Goal: Communication & Community: Answer question/provide support

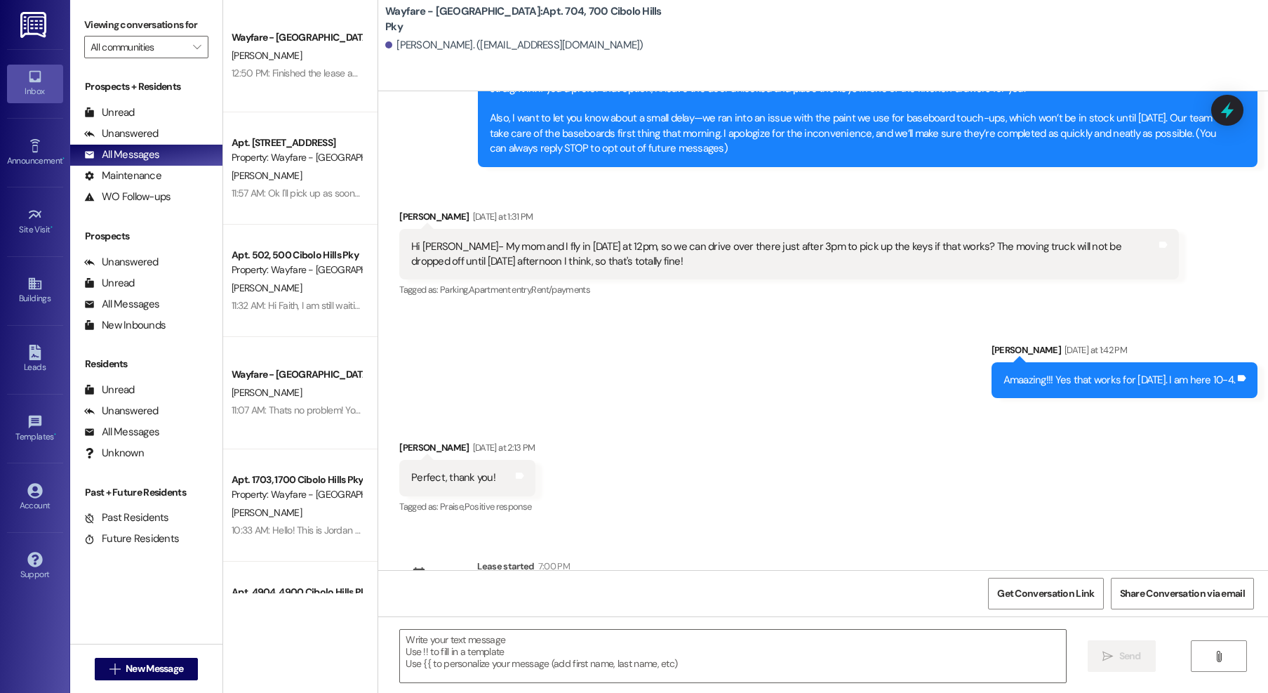
scroll to position [184, 0]
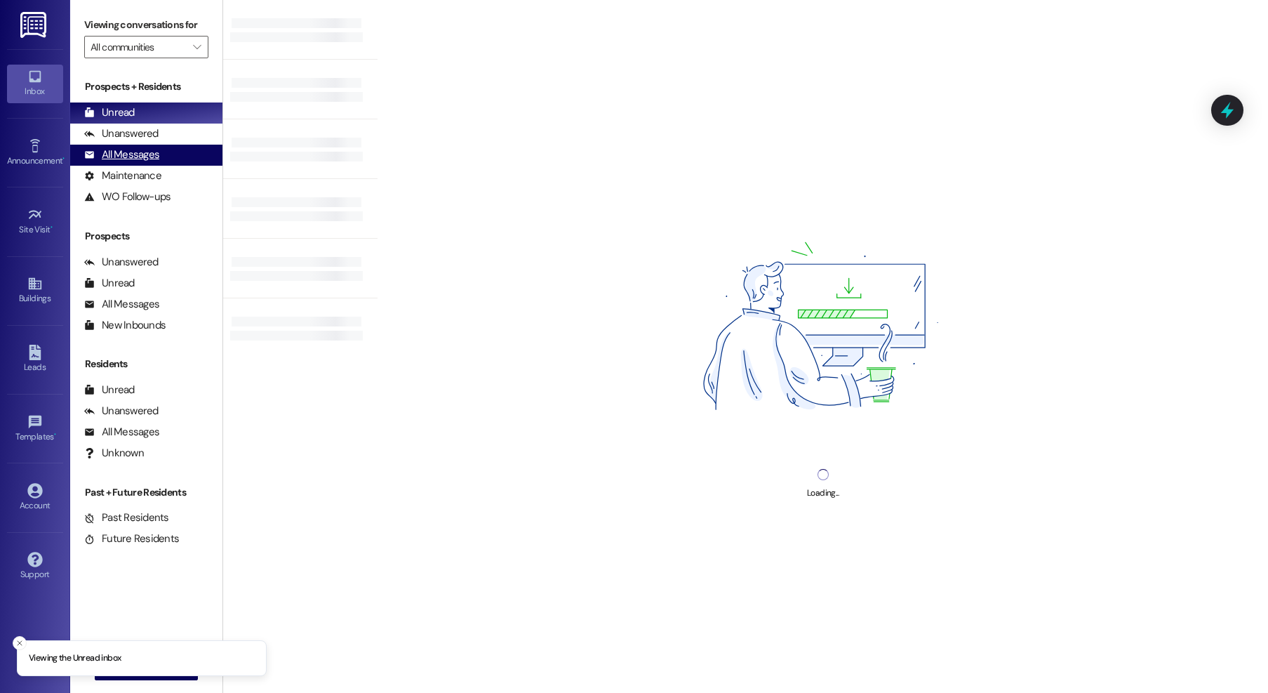
click at [137, 159] on div "All Messages" at bounding box center [121, 154] width 75 height 15
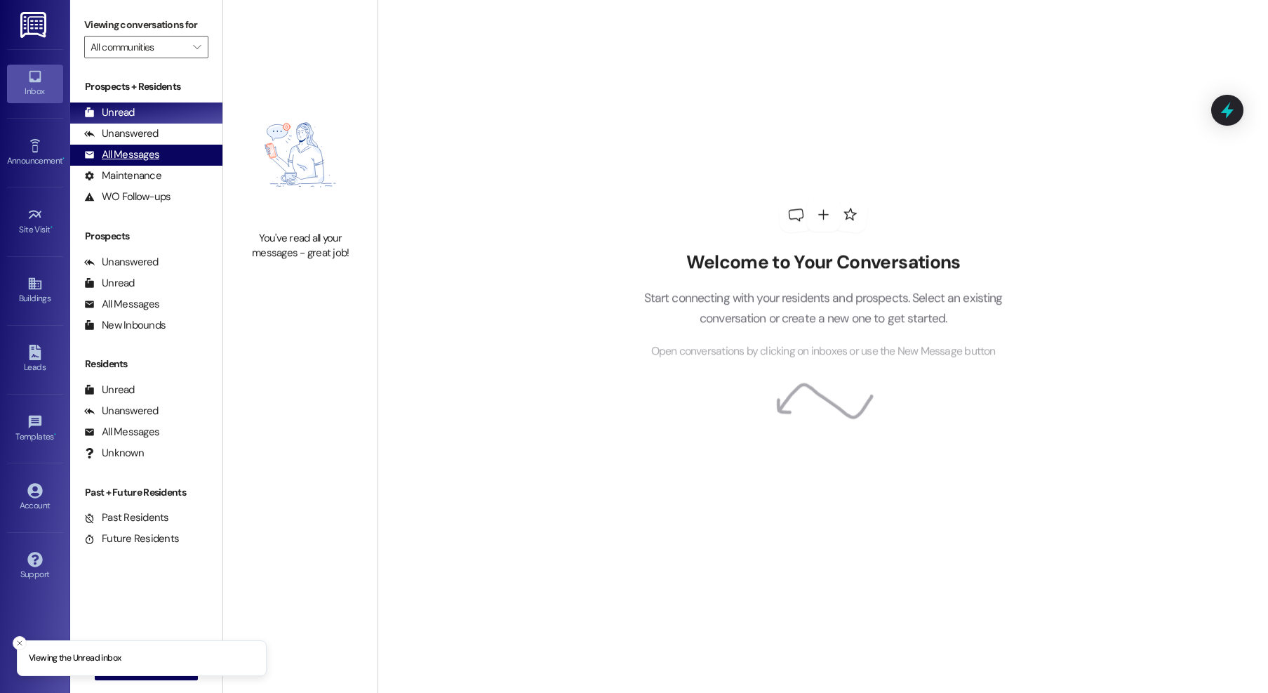
click at [128, 152] on div "All Messages" at bounding box center [121, 154] width 75 height 15
click at [134, 156] on div "All Messages" at bounding box center [121, 154] width 75 height 15
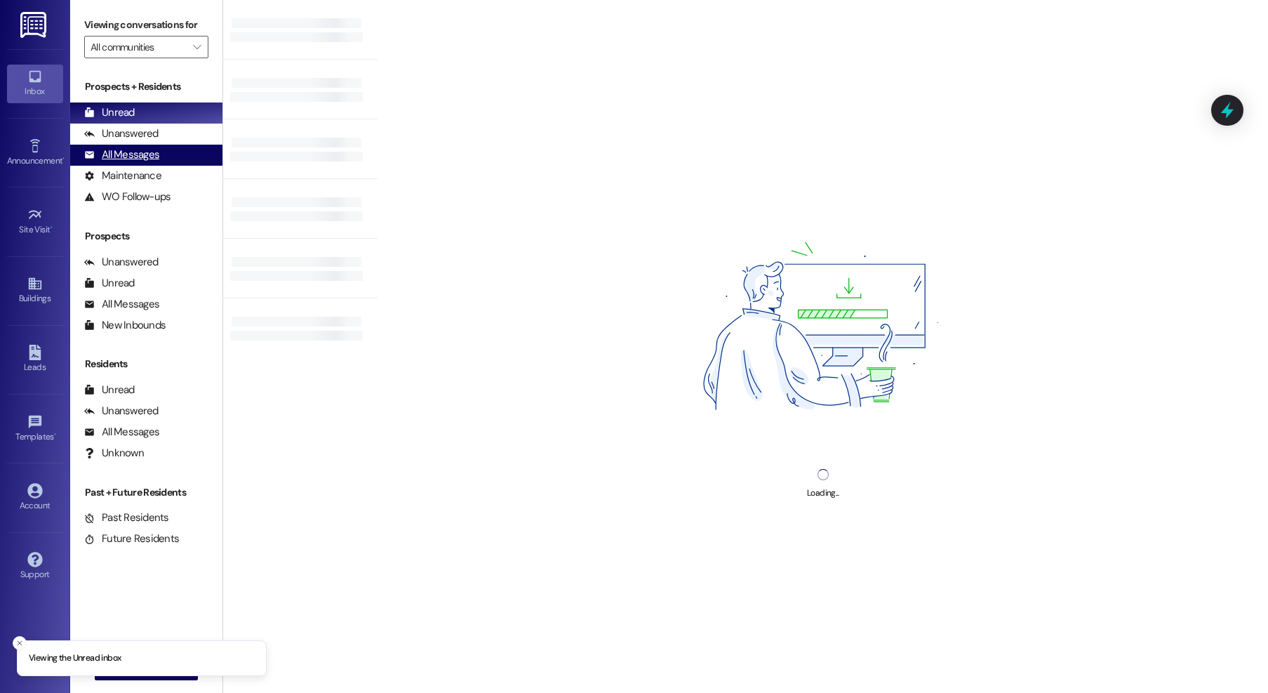
click at [140, 151] on div "All Messages" at bounding box center [121, 154] width 75 height 15
